Goal: Information Seeking & Learning: Learn about a topic

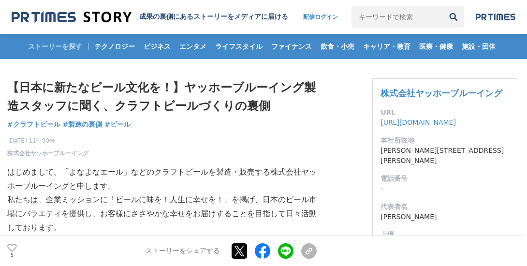
scroll to position [48, 0]
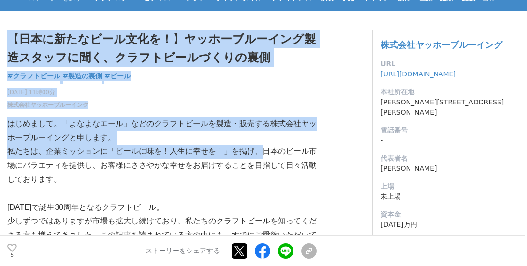
drag, startPoint x: 6, startPoint y: 124, endPoint x: 258, endPoint y: 153, distance: 253.6
click at [258, 153] on p "私たちは、企業ミッションに「ビールに味を！人生に幸せを！」を掲げ、日本のビール市場にバラエティを提供し、お客様にささやかな幸せをお届けすることを目指して日々活…" at bounding box center [161, 166] width 309 height 42
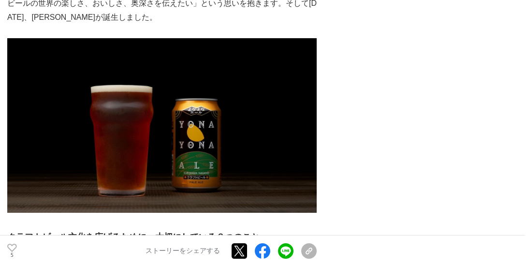
scroll to position [822, 0]
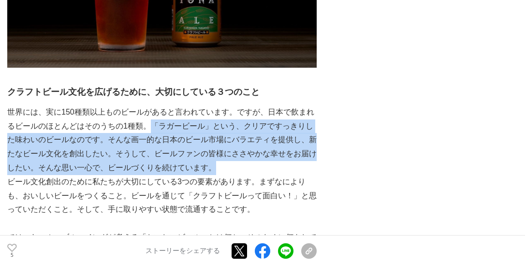
drag, startPoint x: 151, startPoint y: 126, endPoint x: 265, endPoint y: 170, distance: 122.9
click at [265, 170] on p "世界には、実に150種類以上ものビールがあると言われています。ですが、日本で飲まれるビールのほとんどはそのうちの1種類。「ラガービール」という、クリアですっき…" at bounding box center [161, 140] width 309 height 70
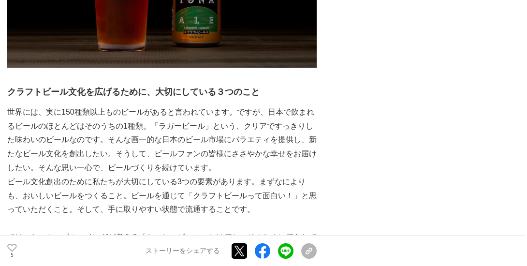
click at [284, 195] on p "ビール文化創出のために私たちが大切にしている3つの要素があります。まずなによりも、おいしいビールをつくること。ビールを通じて「クラフトビールって面白い！」と思…" at bounding box center [161, 196] width 309 height 42
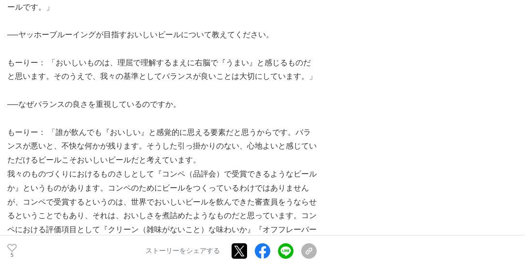
scroll to position [2079, 0]
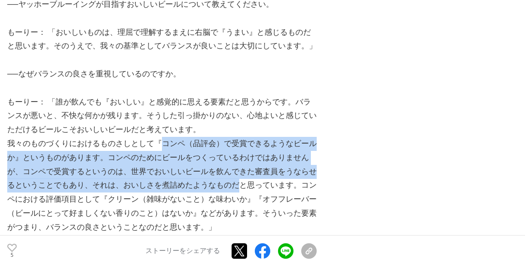
drag, startPoint x: 158, startPoint y: 112, endPoint x: 229, endPoint y: 153, distance: 82.3
click at [229, 153] on p "我々のものづくりにおけるものさしとして『コンペ（品評会）で受賞できるようなビールか』というものがあります。コンペのためにビールをつくっているわけではありません…" at bounding box center [161, 186] width 309 height 98
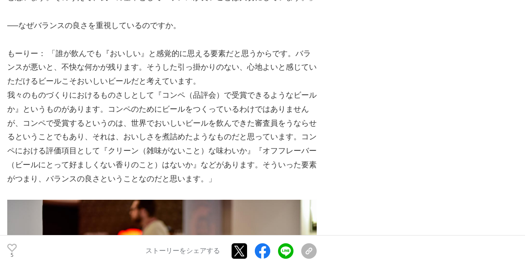
click at [229, 153] on p "我々のものづくりにおけるものさしとして『コンペ（品評会）で受賞できるようなビールか』というものがあります。コンペのためにビールをつくっているわけではありません…" at bounding box center [161, 137] width 309 height 98
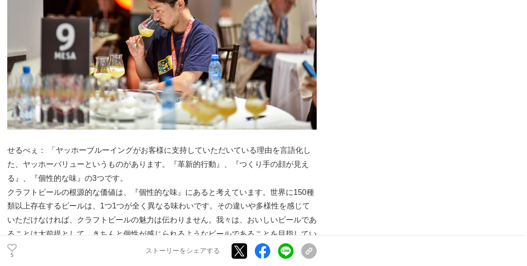
scroll to position [2417, 0]
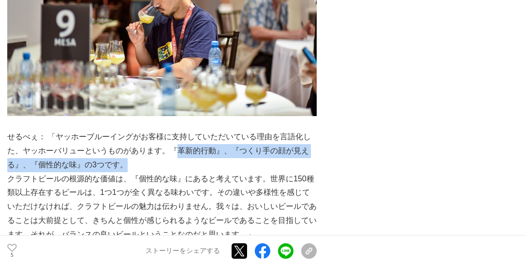
drag, startPoint x: 171, startPoint y: 122, endPoint x: 210, endPoint y: 135, distance: 40.8
click at [210, 135] on p "せるべぇ： 「ヤッホーブルーイングがお客様に支持していただいている理由を言語化した、ヤッホーバリューというものがあります。『革新的行動』、『つくり手の顔が見え…" at bounding box center [161, 151] width 309 height 42
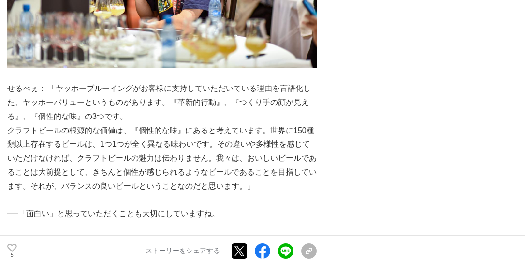
click at [210, 138] on p "クラフトビールの根源的な価値は、『個性的な味』にあると考えています。世界に150種類以上存在するビールは、1つ1つが全く異なる味わいです。その違いや多様性を感…" at bounding box center [161, 159] width 309 height 70
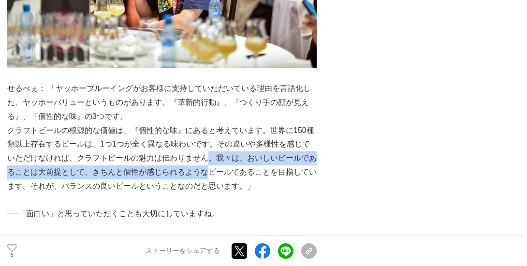
scroll to position [2514, 0]
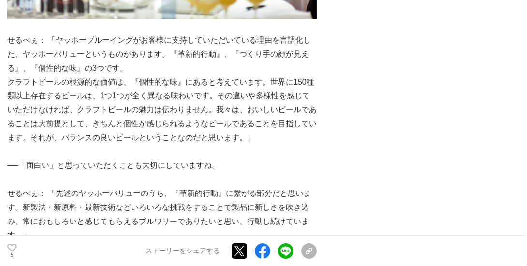
click at [210, 159] on p "──「面白い」と思っていただくことも大切にしていますね。" at bounding box center [161, 166] width 309 height 14
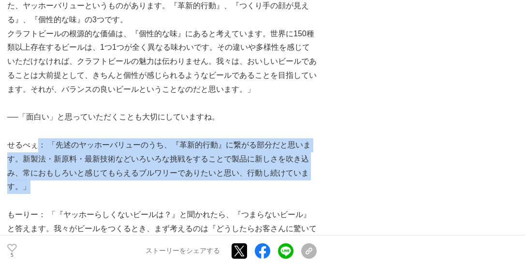
drag, startPoint x: 40, startPoint y: 118, endPoint x: 184, endPoint y: 158, distance: 148.8
click at [184, 158] on p "せるべぇ： 「先述のヤッホーバリューのうち、『革新的行動』に繋がる部分だと思います。新製法・新原料・最新技術などいろいろな挑戦をすることで製品に新しさを吹き込…" at bounding box center [161, 166] width 309 height 56
click at [184, 159] on p "せるべぇ： 「先述のヤッホーバリューのうち、『革新的行動』に繋がる部分だと思います。新製法・新原料・最新技術などいろいろな挑戦をすることで製品に新しさを吹き込…" at bounding box center [161, 166] width 309 height 56
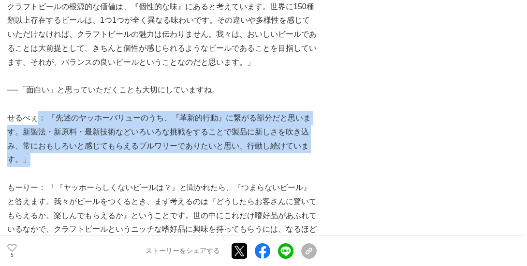
scroll to position [2611, 0]
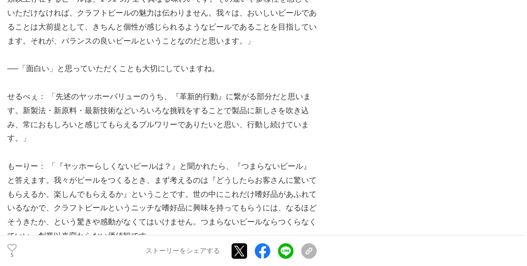
click at [183, 160] on p "もーりー： 「『ヤッホーらしくないビールは？』と聞かれたら、『つまらないビール』と答えます。我々がビールをつくるとき、まず考えるのは『どうしたらお客さんに驚い…" at bounding box center [161, 202] width 309 height 84
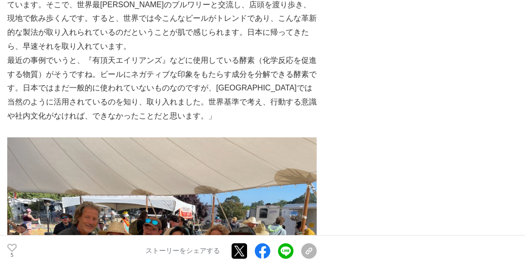
scroll to position [4052, 0]
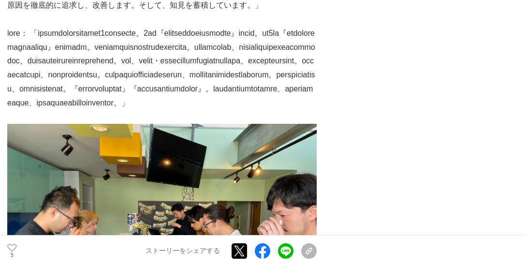
scroll to position [4245, 0]
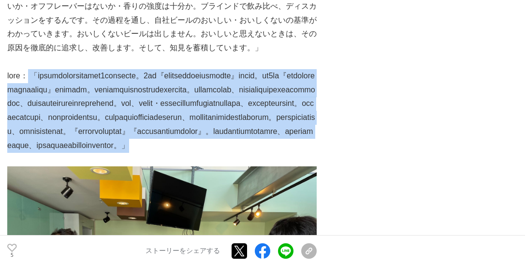
drag, startPoint x: 45, startPoint y: 31, endPoint x: 202, endPoint y: 171, distance: 209.9
click at [202, 153] on p at bounding box center [161, 111] width 309 height 84
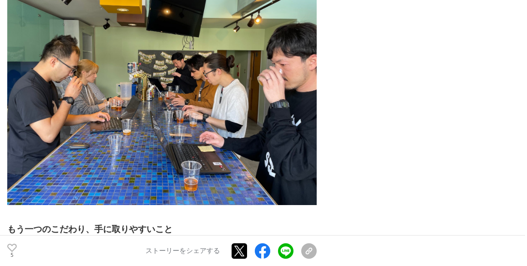
scroll to position [4583, 0]
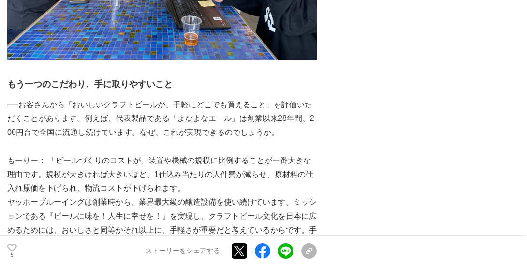
click at [202, 154] on p at bounding box center [161, 147] width 309 height 14
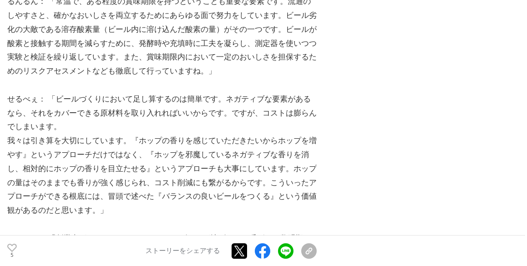
scroll to position [5212, 0]
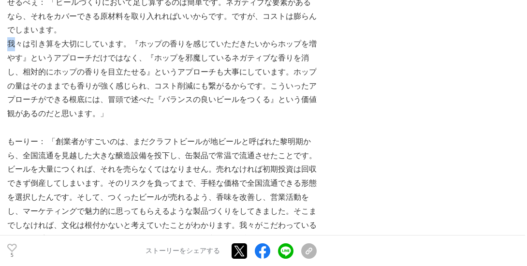
drag, startPoint x: 17, startPoint y: 71, endPoint x: 139, endPoint y: 54, distance: 122.6
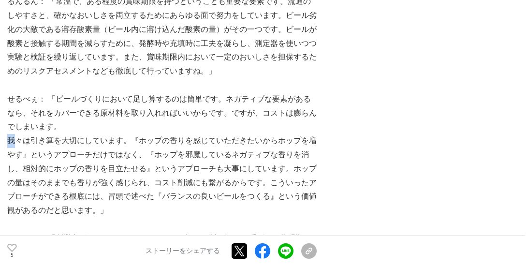
scroll to position [5115, 0]
